Goal: Task Accomplishment & Management: Manage account settings

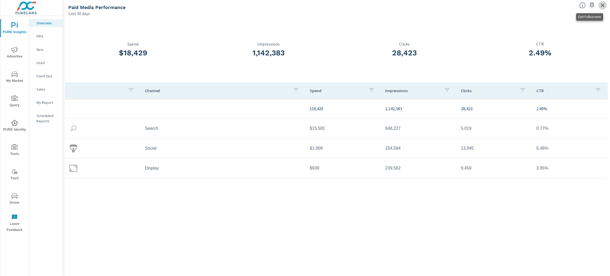
click at [600, 4] on icon "button" at bounding box center [602, 5] width 6 height 6
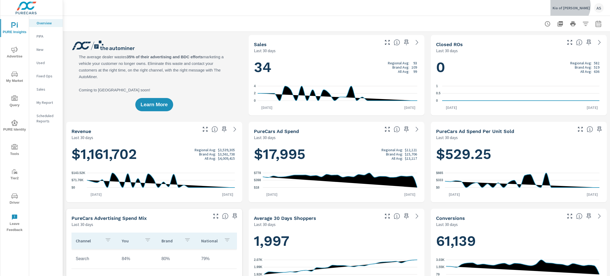
click at [585, 6] on p "Kia of [PERSON_NAME]" at bounding box center [570, 8] width 37 height 5
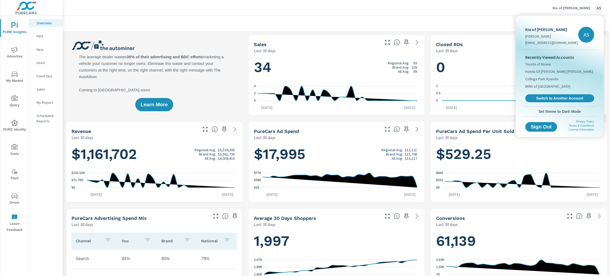
scroll to position [165, 0]
click at [569, 98] on span "Switch to Another Account" at bounding box center [559, 98] width 65 height 5
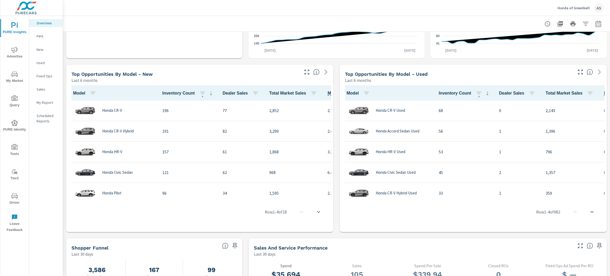
scroll to position [516, 0]
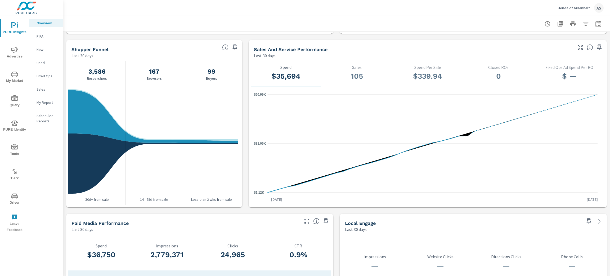
click at [19, 79] on span "My Market" at bounding box center [14, 77] width 25 height 13
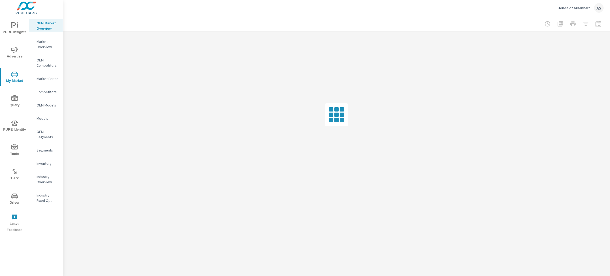
click at [49, 163] on p "Inventory" at bounding box center [48, 163] width 22 height 5
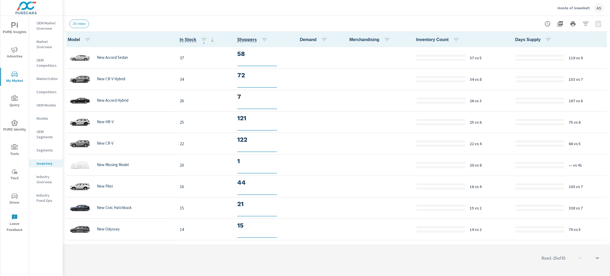
scroll to position [0, 0]
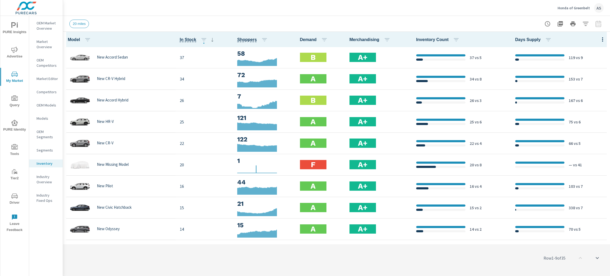
click at [599, 40] on icon "button" at bounding box center [602, 39] width 6 height 6
click at [589, 120] on span "Customize columns..." at bounding box center [584, 122] width 33 height 5
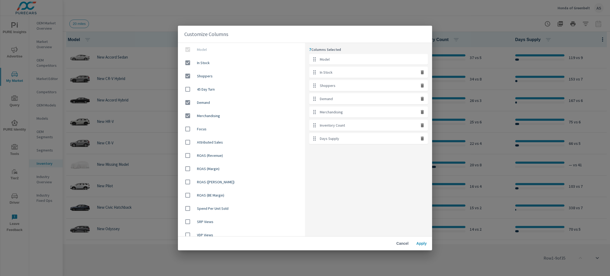
click at [422, 139] on icon "button" at bounding box center [422, 139] width 3 height 4
checkbox input "false"
click at [422, 125] on icon "button" at bounding box center [422, 125] width 3 height 4
checkbox input "false"
click at [185, 87] on input "checkbox" at bounding box center [187, 89] width 11 height 11
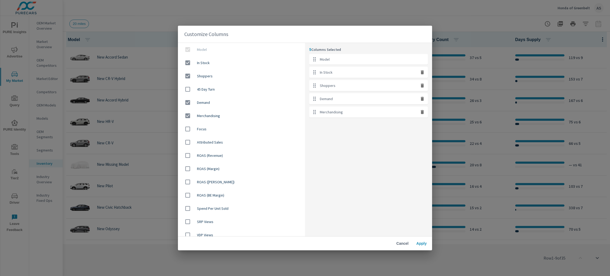
checkbox input "true"
drag, startPoint x: 332, startPoint y: 128, endPoint x: 333, endPoint y: 119, distance: 9.3
click at [333, 119] on ul "Model In Stock Shoppers Demand Merchandising 45 Day Turn" at bounding box center [368, 92] width 119 height 77
drag, startPoint x: 315, startPoint y: 126, endPoint x: 314, endPoint y: 121, distance: 4.8
click at [314, 121] on ul "Model In Stock Shoppers Demand Merchandising 45 Day Turn" at bounding box center [368, 92] width 119 height 77
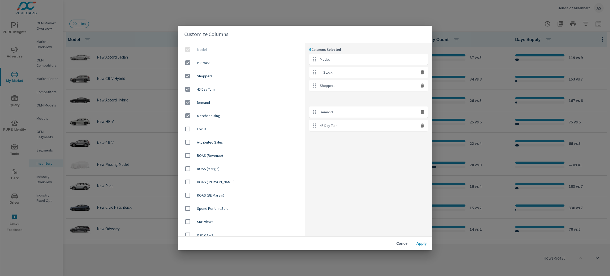
drag, startPoint x: 314, startPoint y: 126, endPoint x: 317, endPoint y: 97, distance: 29.5
click at [317, 97] on ul "Model In Stock Shoppers Demand Merchandising 45 Day Turn" at bounding box center [368, 92] width 119 height 77
click at [419, 242] on span "Apply" at bounding box center [421, 243] width 13 height 5
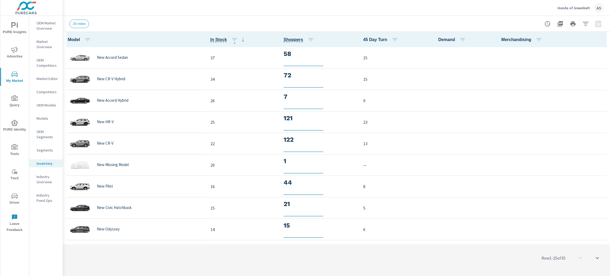
scroll to position [0, 0]
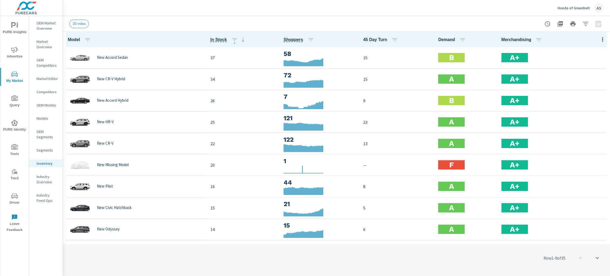
click at [299, 17] on div "20 miles" at bounding box center [336, 24] width 534 height 16
click at [16, 27] on icon "nav menu" at bounding box center [14, 25] width 6 height 6
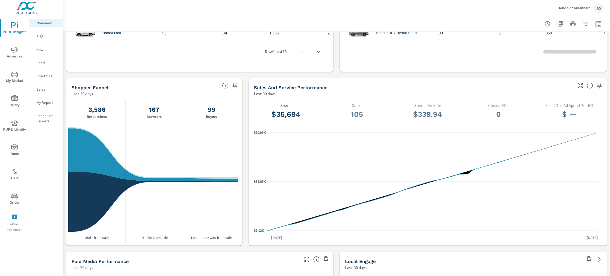
scroll to position [516, 0]
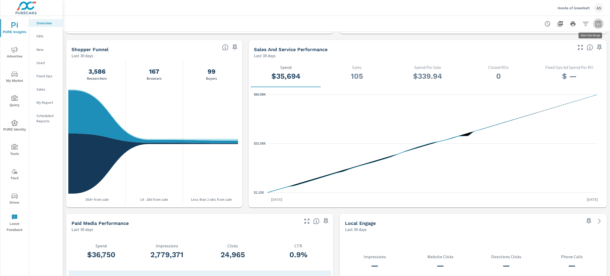
click at [593, 28] on button "button" at bounding box center [598, 24] width 11 height 11
select select "Last 30 days"
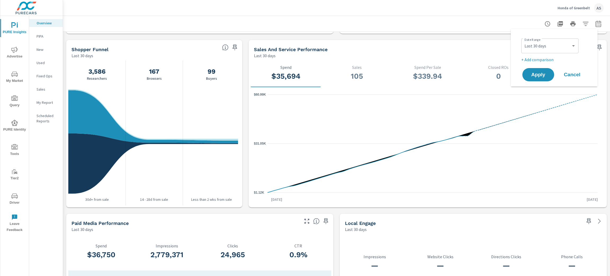
click at [537, 61] on p "+ Add comparison" at bounding box center [555, 59] width 68 height 6
select select "Previous period"
click at [540, 87] on span "Apply" at bounding box center [538, 89] width 22 height 5
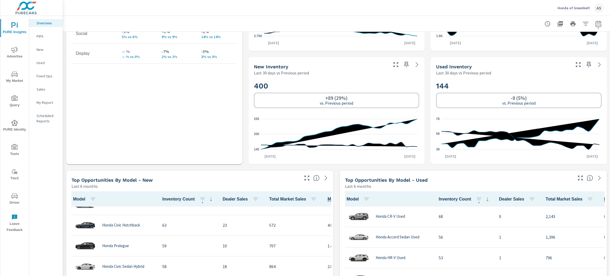
scroll to position [159, 0]
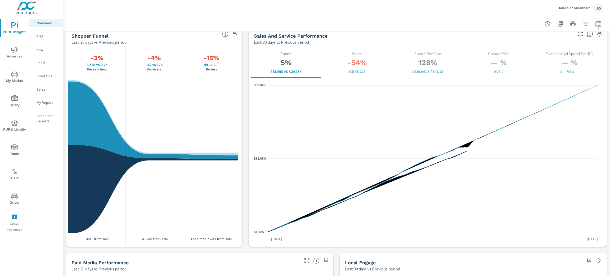
scroll to position [675, 0]
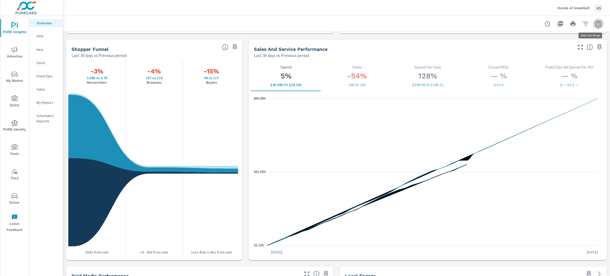
click at [595, 24] on icon "button" at bounding box center [598, 24] width 6 height 6
select select "Last 30 days"
select select "Previous period"
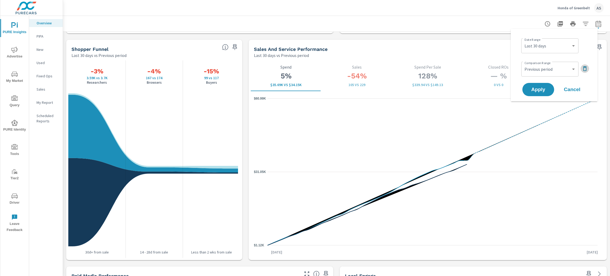
click at [584, 68] on icon "button" at bounding box center [584, 68] width 6 height 6
click at [547, 70] on button "Apply" at bounding box center [538, 75] width 33 height 14
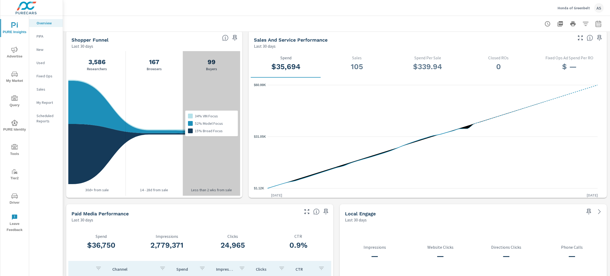
scroll to position [489, 0]
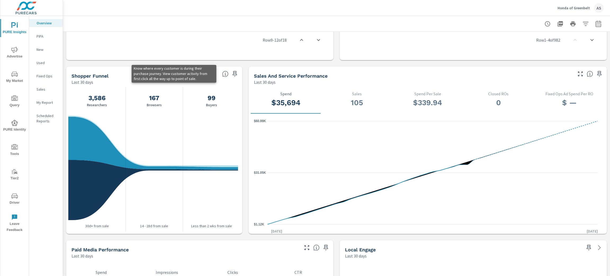
click at [222, 74] on icon at bounding box center [225, 74] width 6 height 6
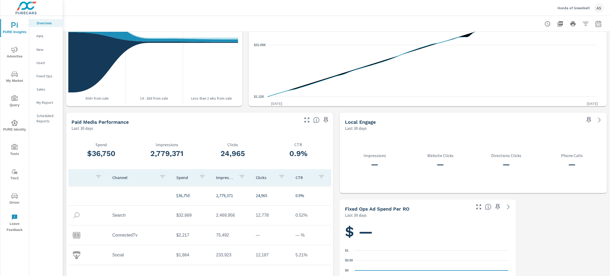
scroll to position [624, 0]
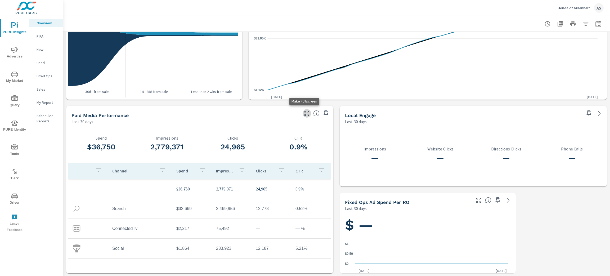
click at [304, 114] on icon "button" at bounding box center [306, 113] width 5 height 5
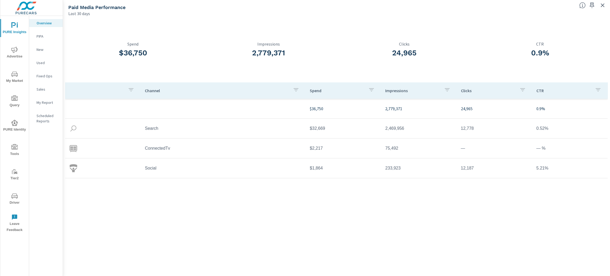
click at [20, 25] on span "PURE Insights" at bounding box center [14, 28] width 25 height 13
